Goal: Information Seeking & Learning: Understand process/instructions

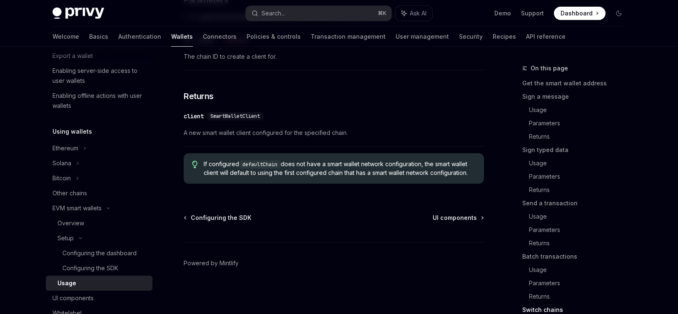
scroll to position [152, 0]
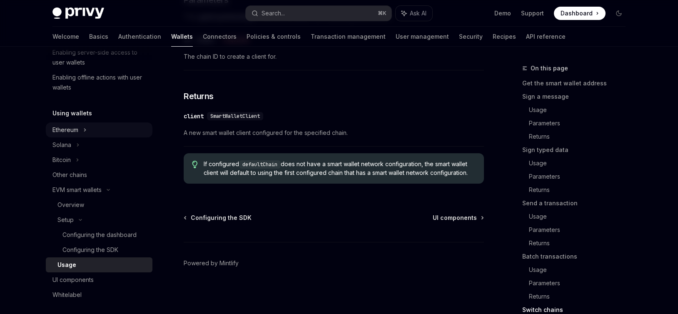
click at [90, 130] on div "Ethereum" at bounding box center [99, 129] width 107 height 15
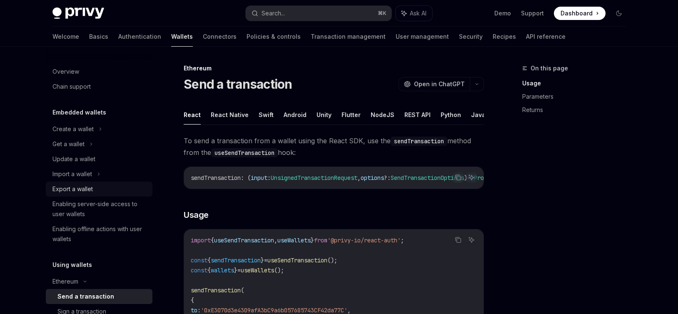
click at [75, 182] on link "Export a wallet" at bounding box center [99, 189] width 107 height 15
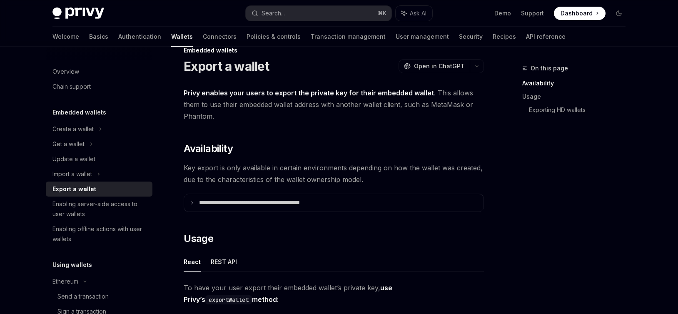
scroll to position [20, 0]
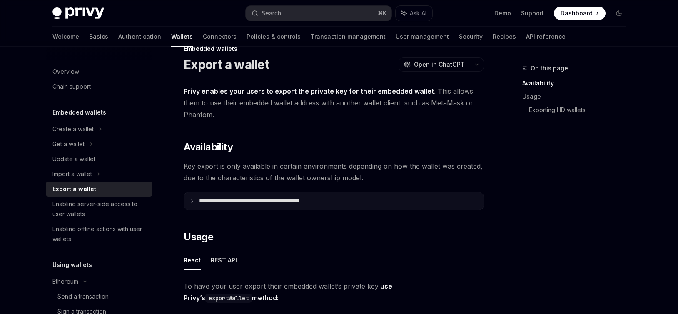
click at [196, 202] on summary "**********" at bounding box center [334, 200] width 300 height 17
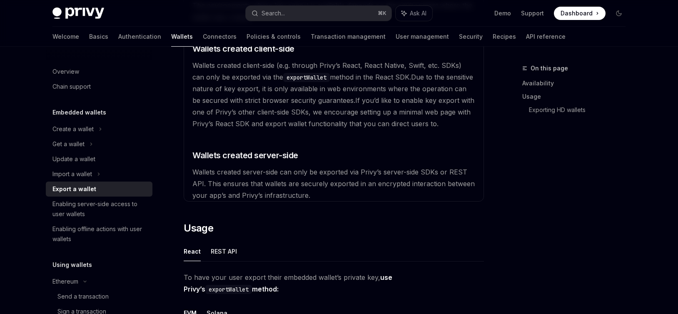
scroll to position [245, 0]
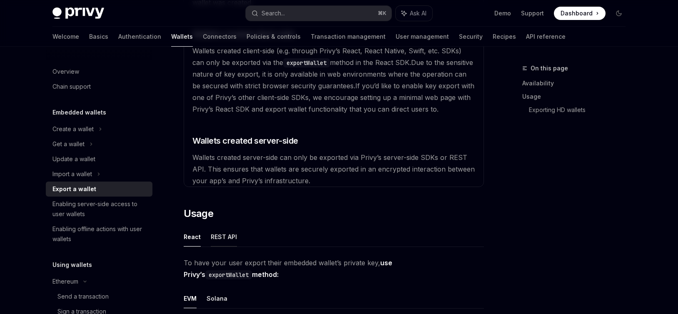
click at [223, 238] on button "REST API" at bounding box center [224, 237] width 26 height 20
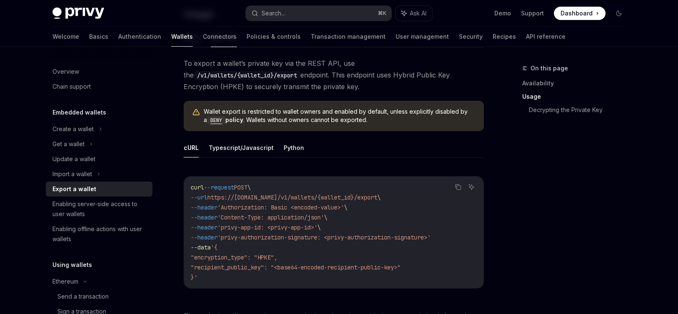
scroll to position [445, 0]
click at [290, 148] on button "Python" at bounding box center [294, 147] width 20 height 20
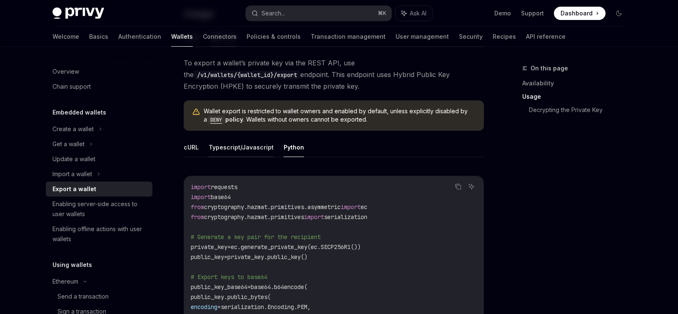
click at [246, 152] on button "Typescript/Javascript" at bounding box center [241, 147] width 65 height 20
type textarea "*"
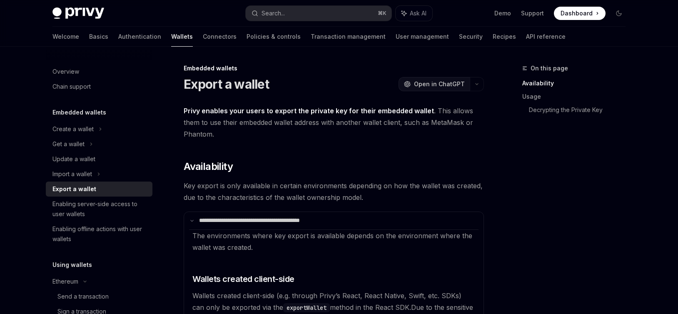
click at [430, 82] on span "Open in ChatGPT" at bounding box center [439, 84] width 51 height 8
